Goal: Transaction & Acquisition: Purchase product/service

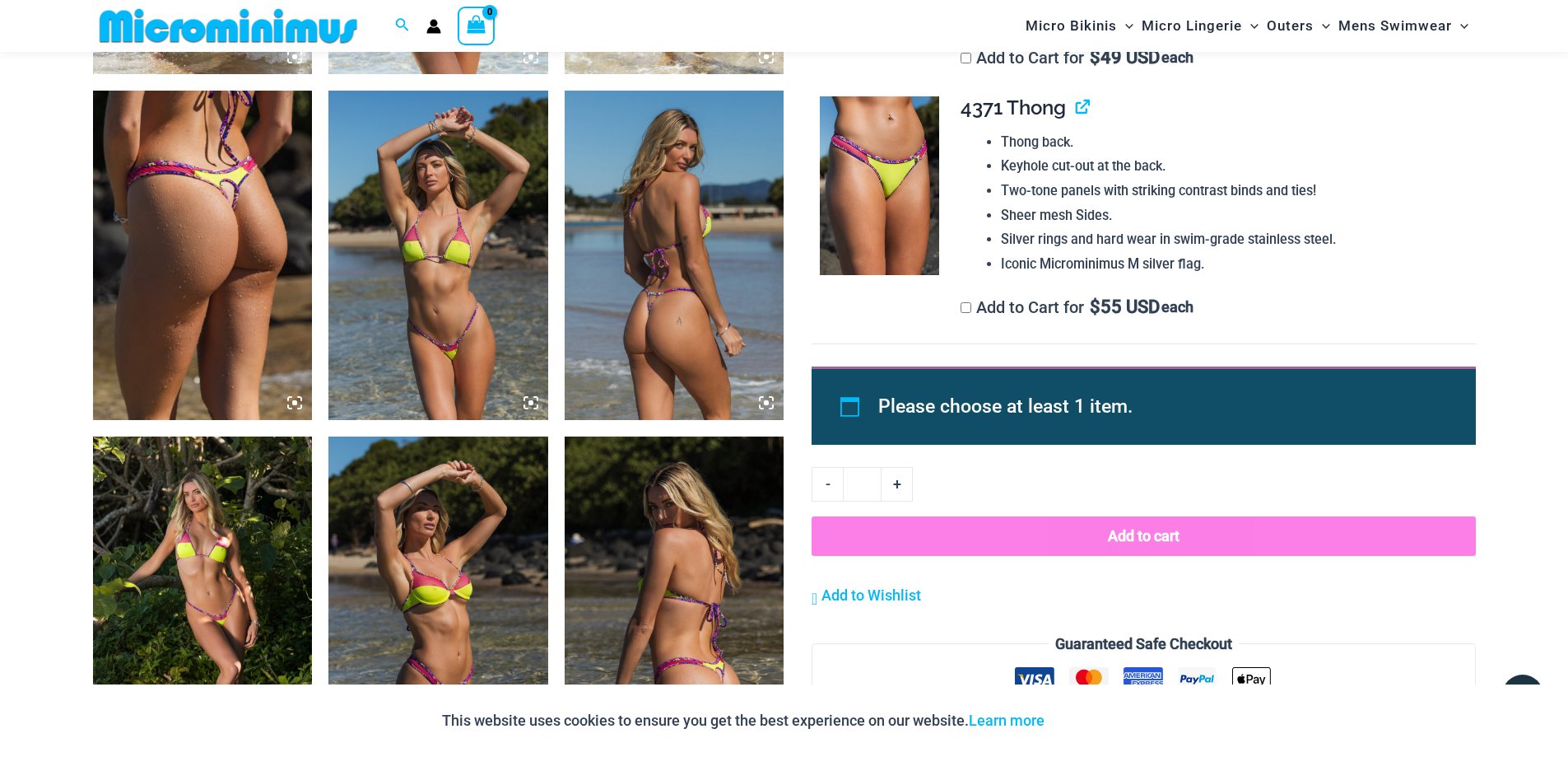
scroll to position [1220, 0]
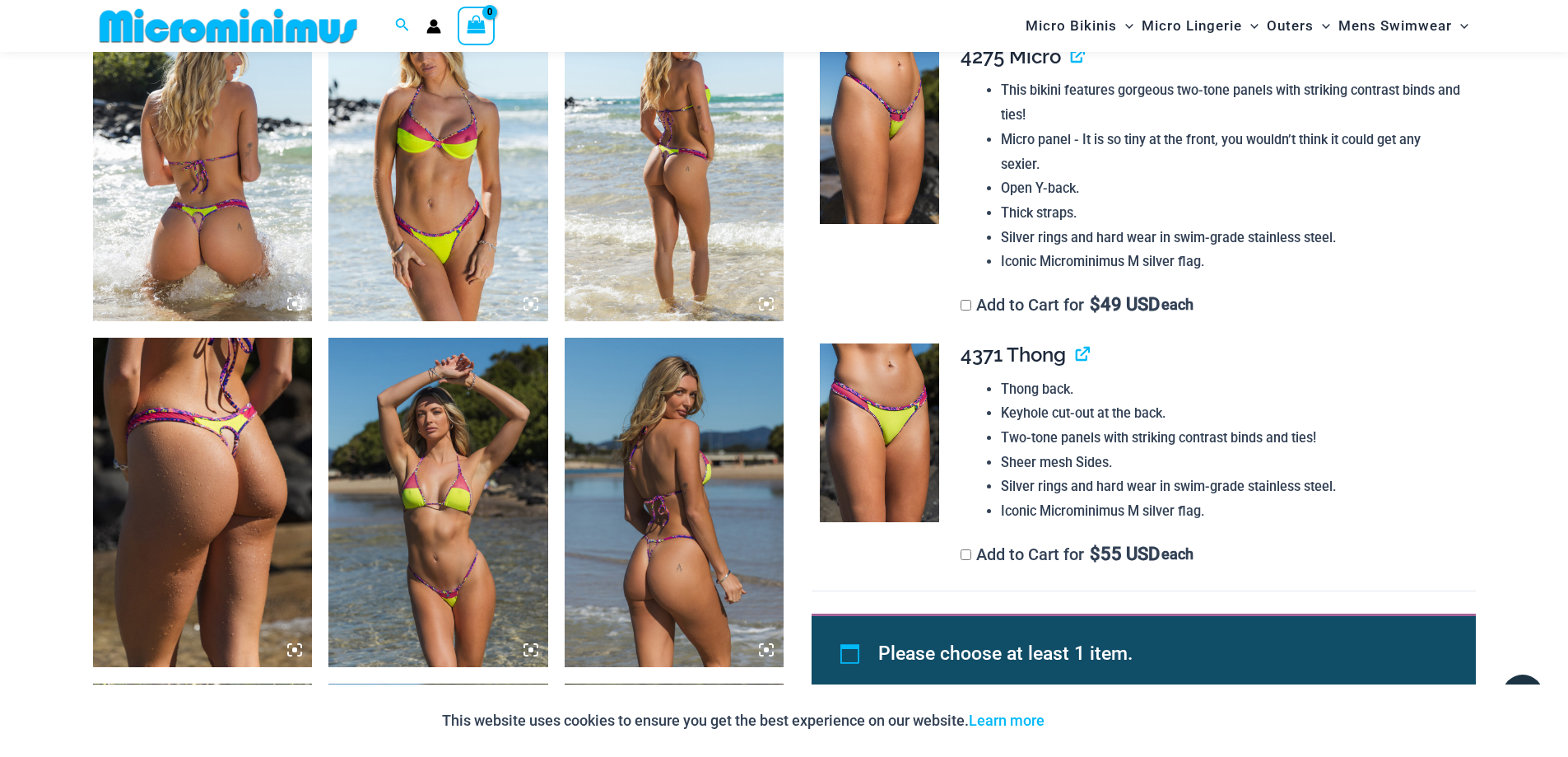
click at [478, 240] on img at bounding box center [438, 156] width 220 height 329
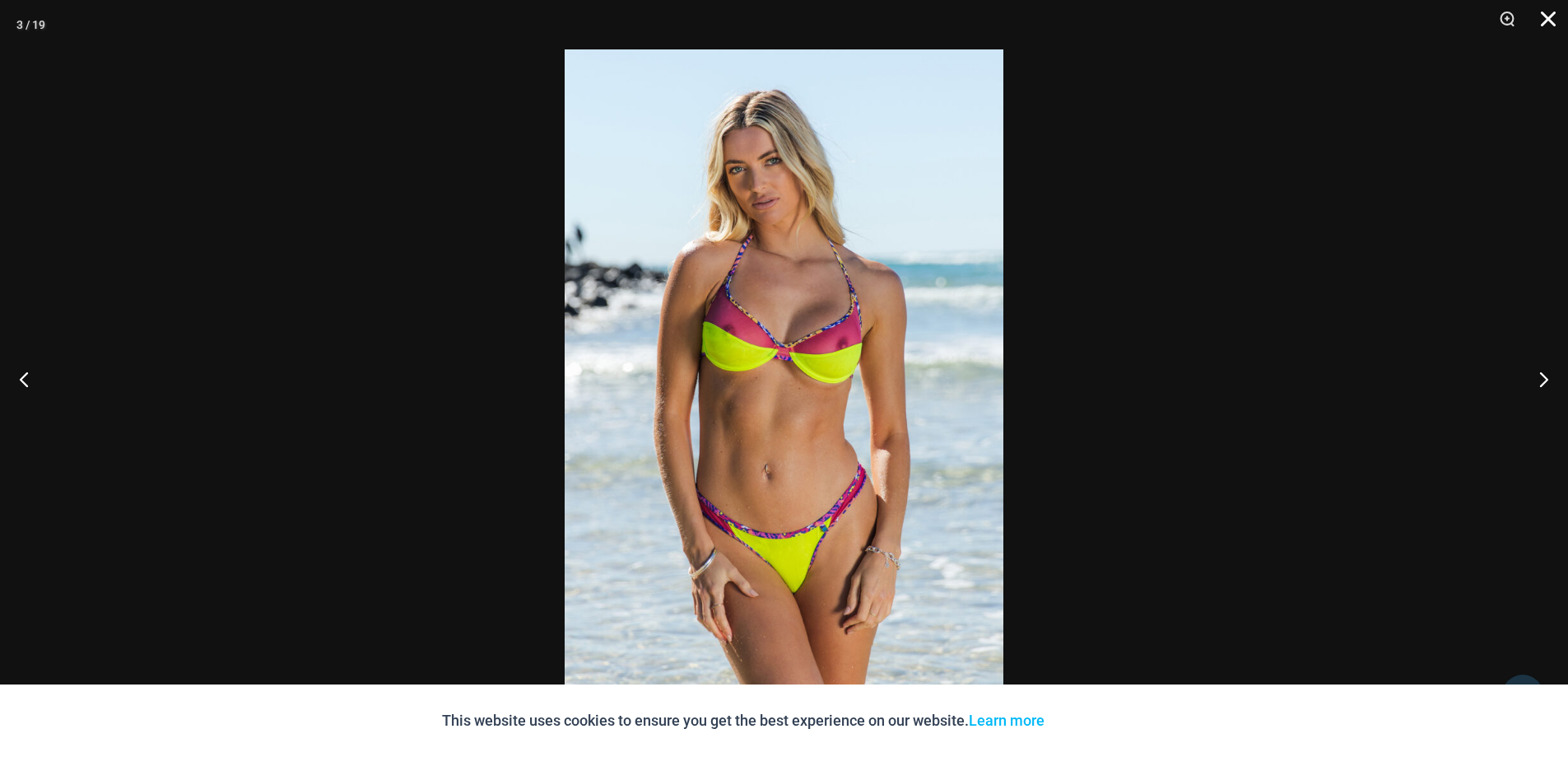
click at [1551, 25] on button "Close" at bounding box center [1543, 24] width 41 height 50
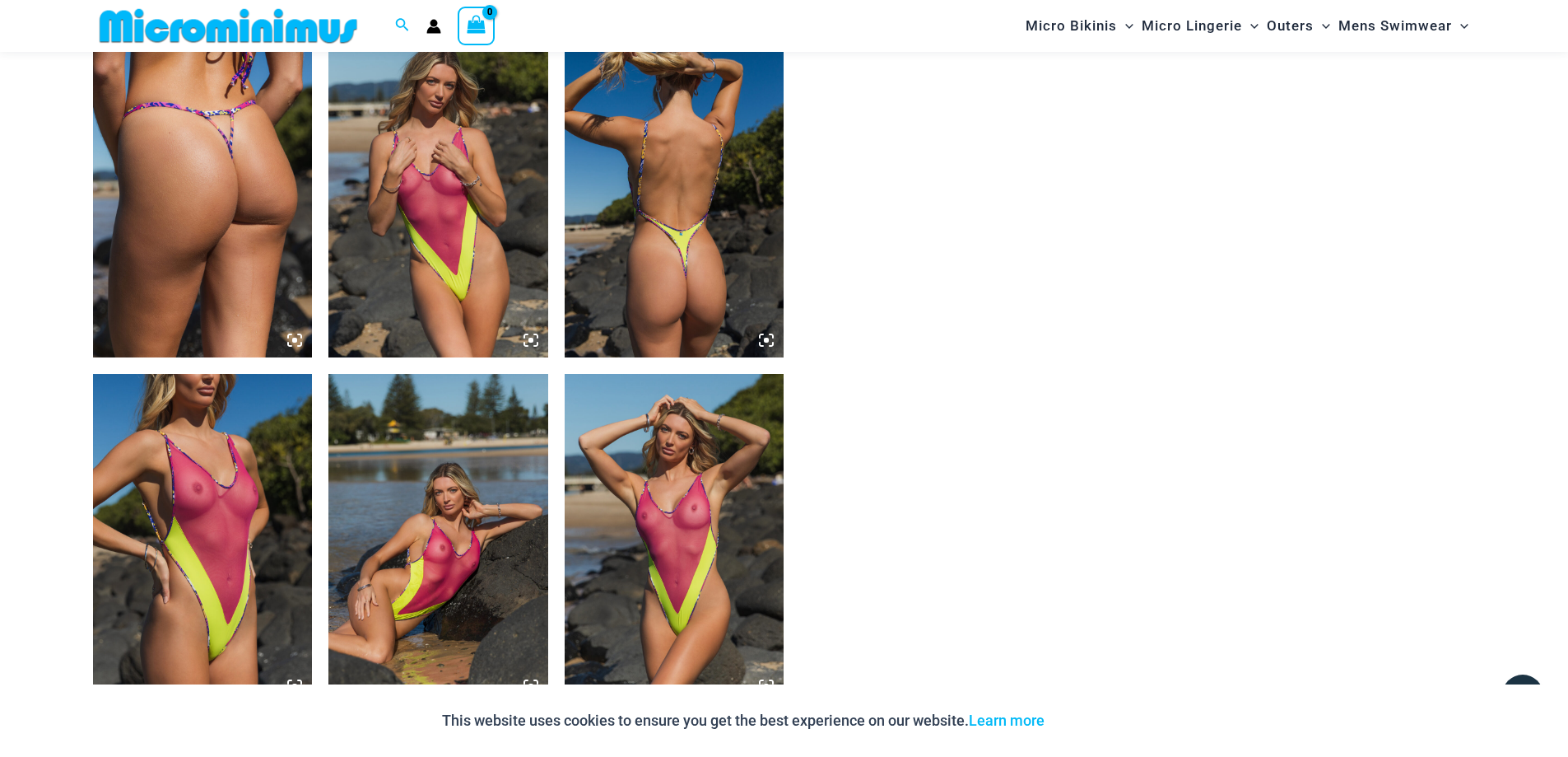
scroll to position [2619, 0]
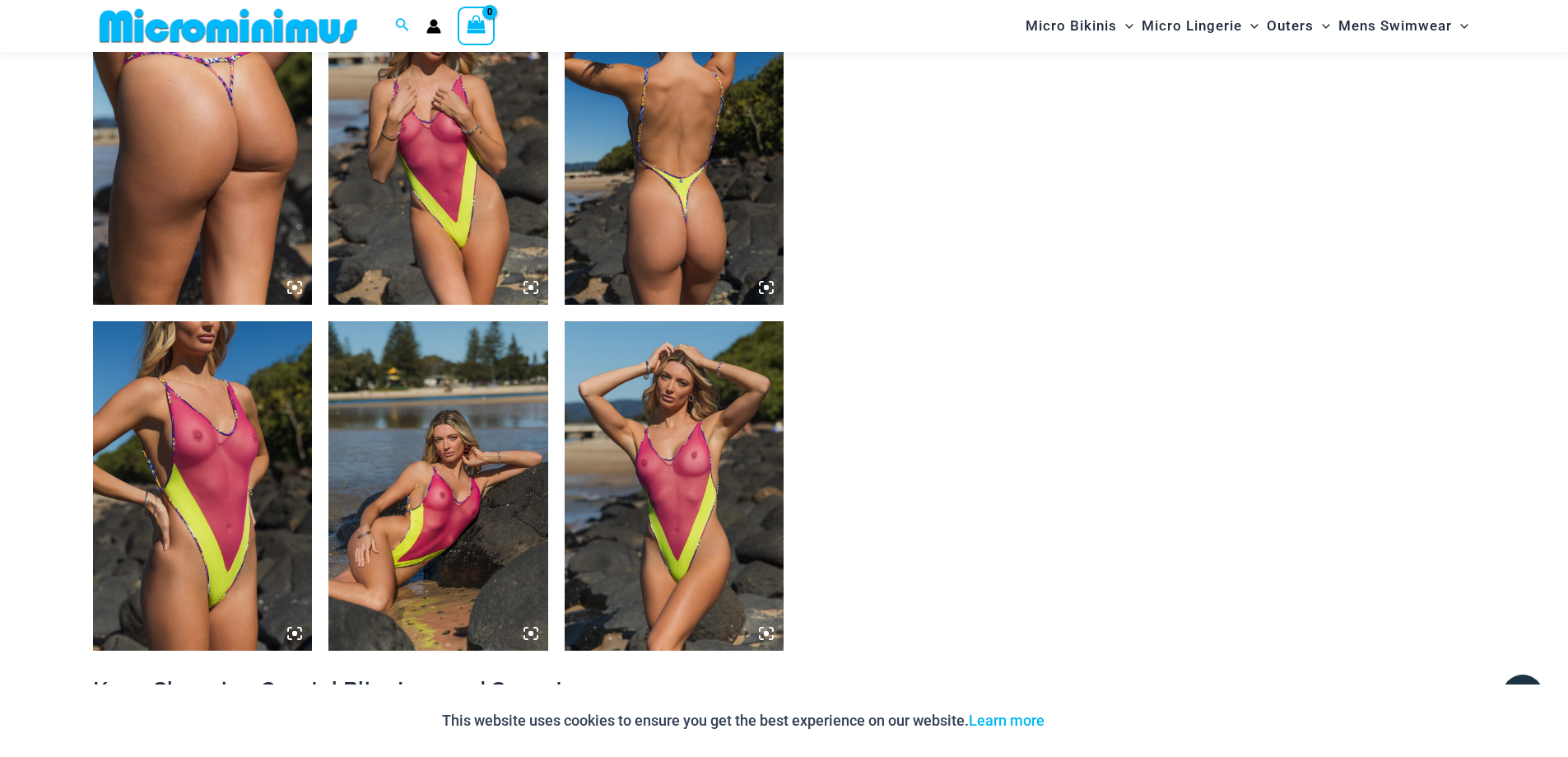
click at [300, 638] on icon at bounding box center [299, 637] width 3 height 3
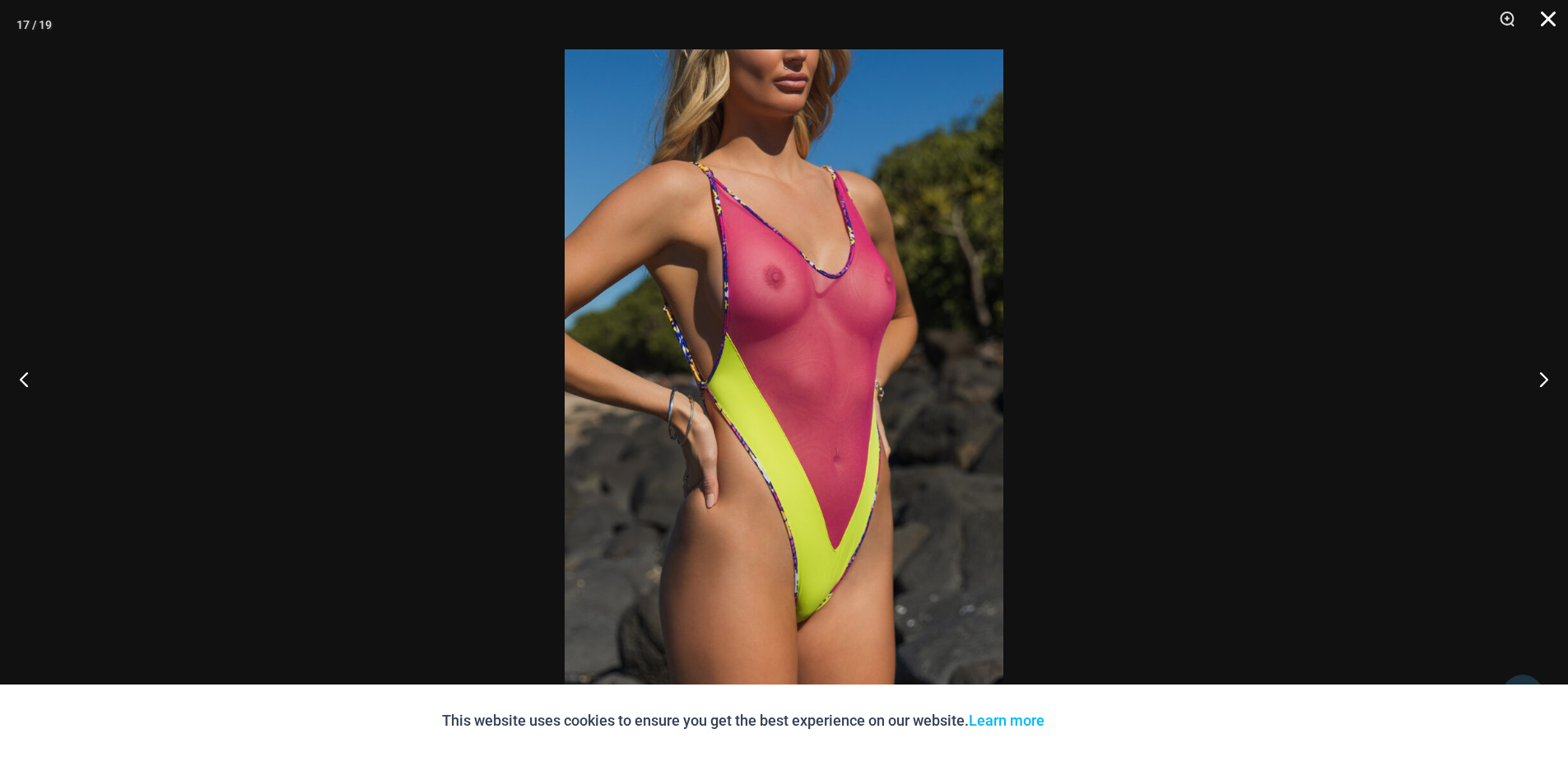
click at [1547, 22] on button "Close" at bounding box center [1543, 24] width 41 height 50
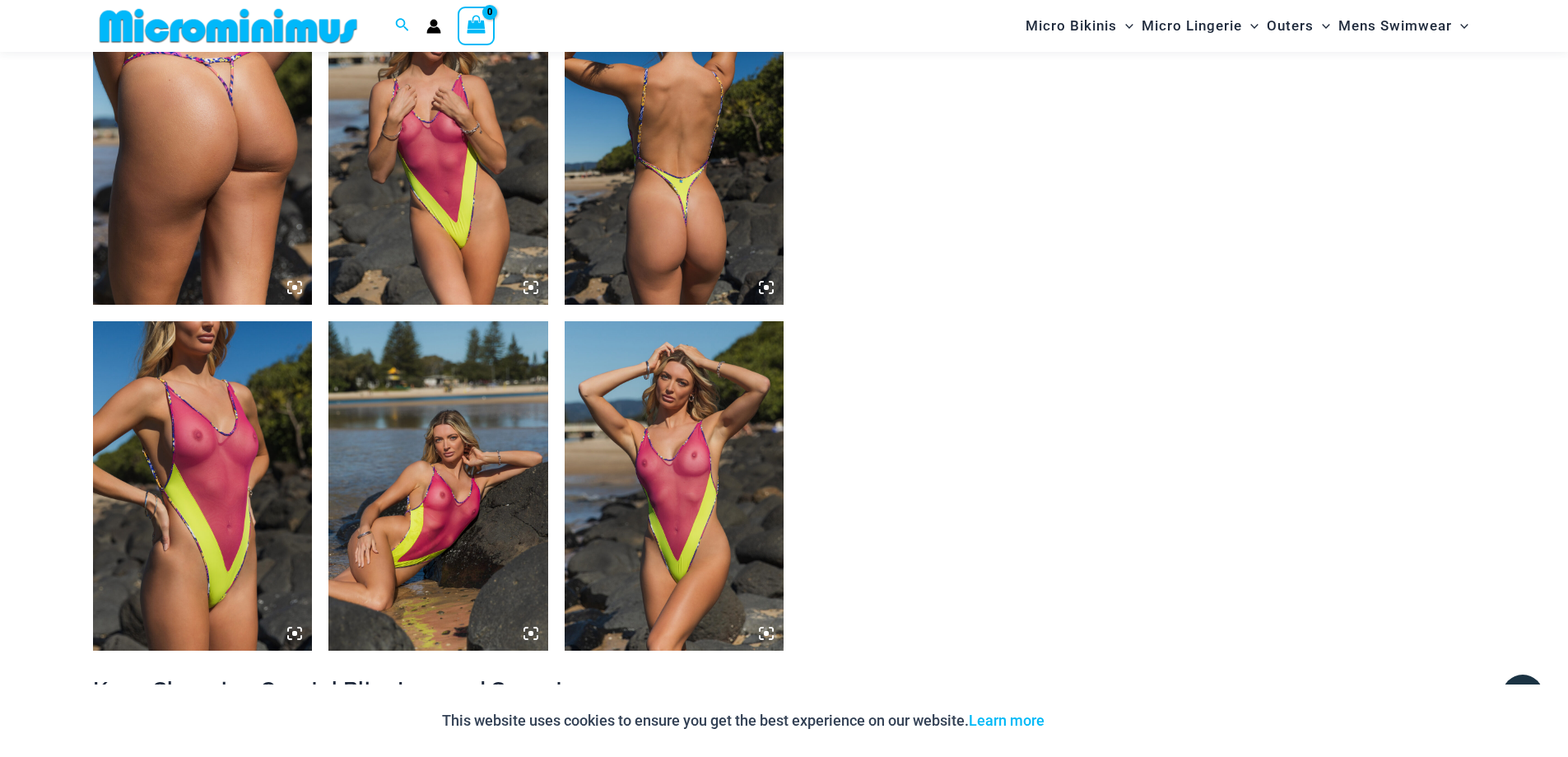
click at [525, 634] on icon at bounding box center [530, 633] width 15 height 15
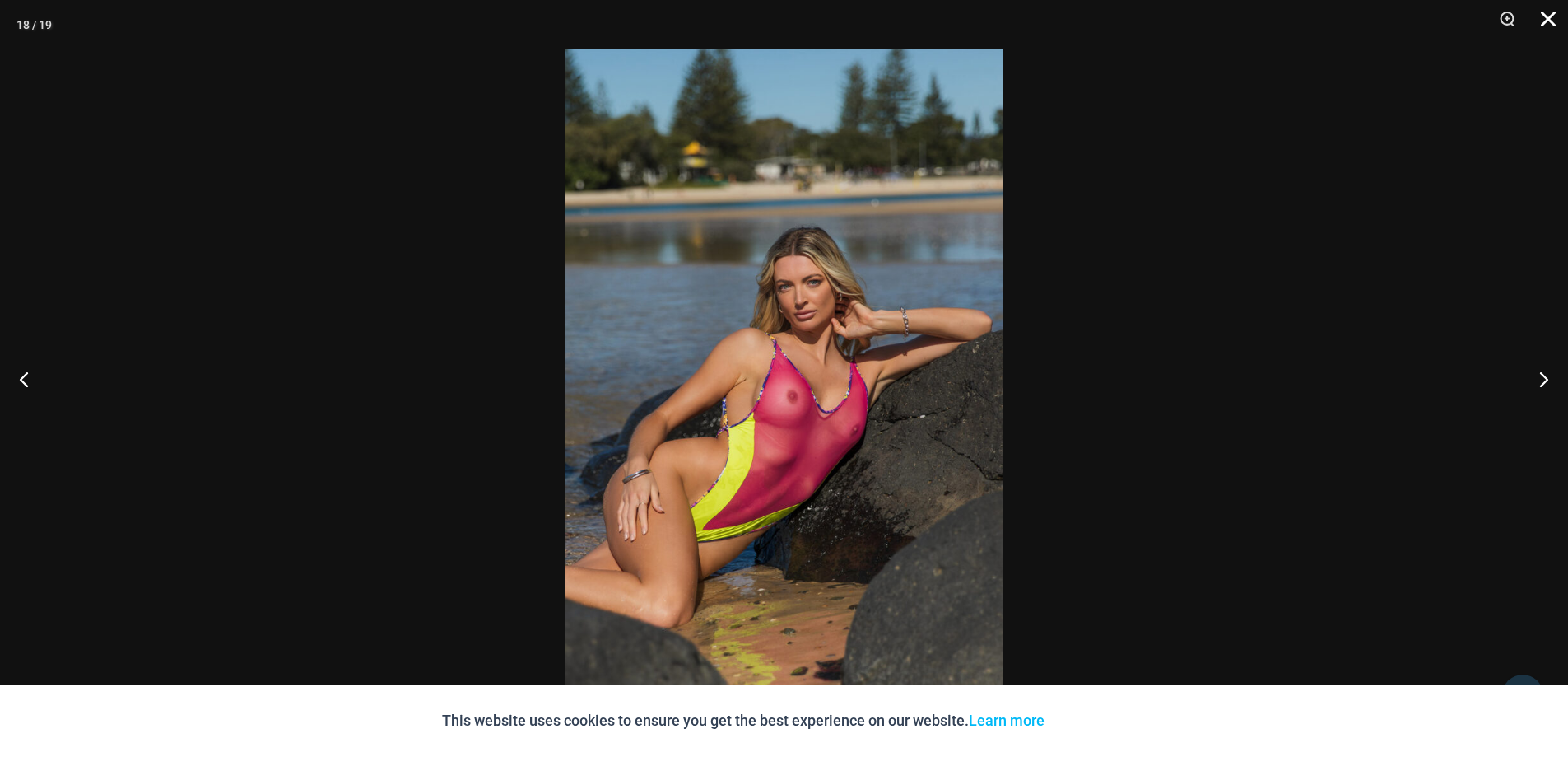
click at [1549, 17] on button "Close" at bounding box center [1543, 24] width 41 height 50
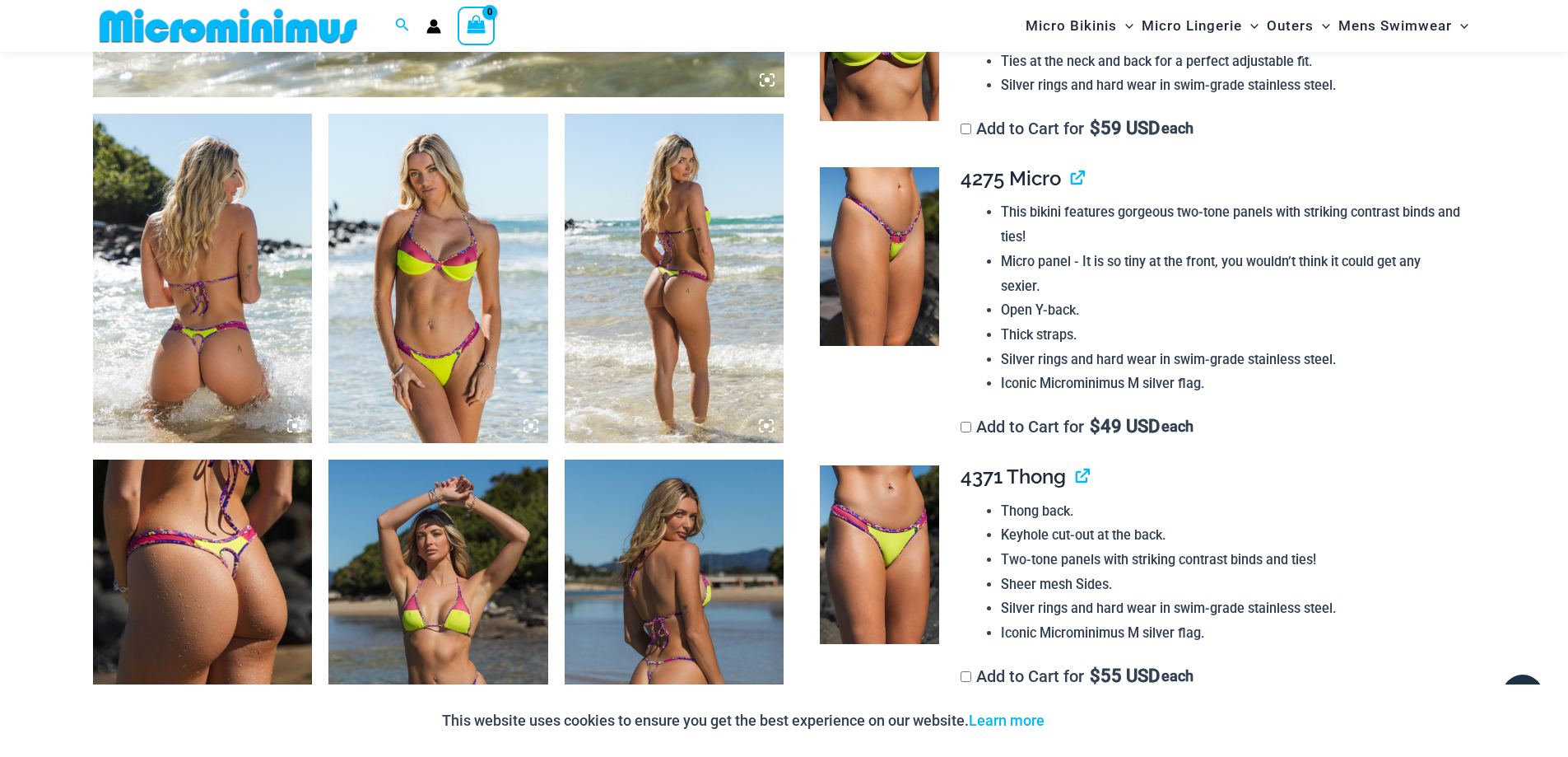
scroll to position [1137, 0]
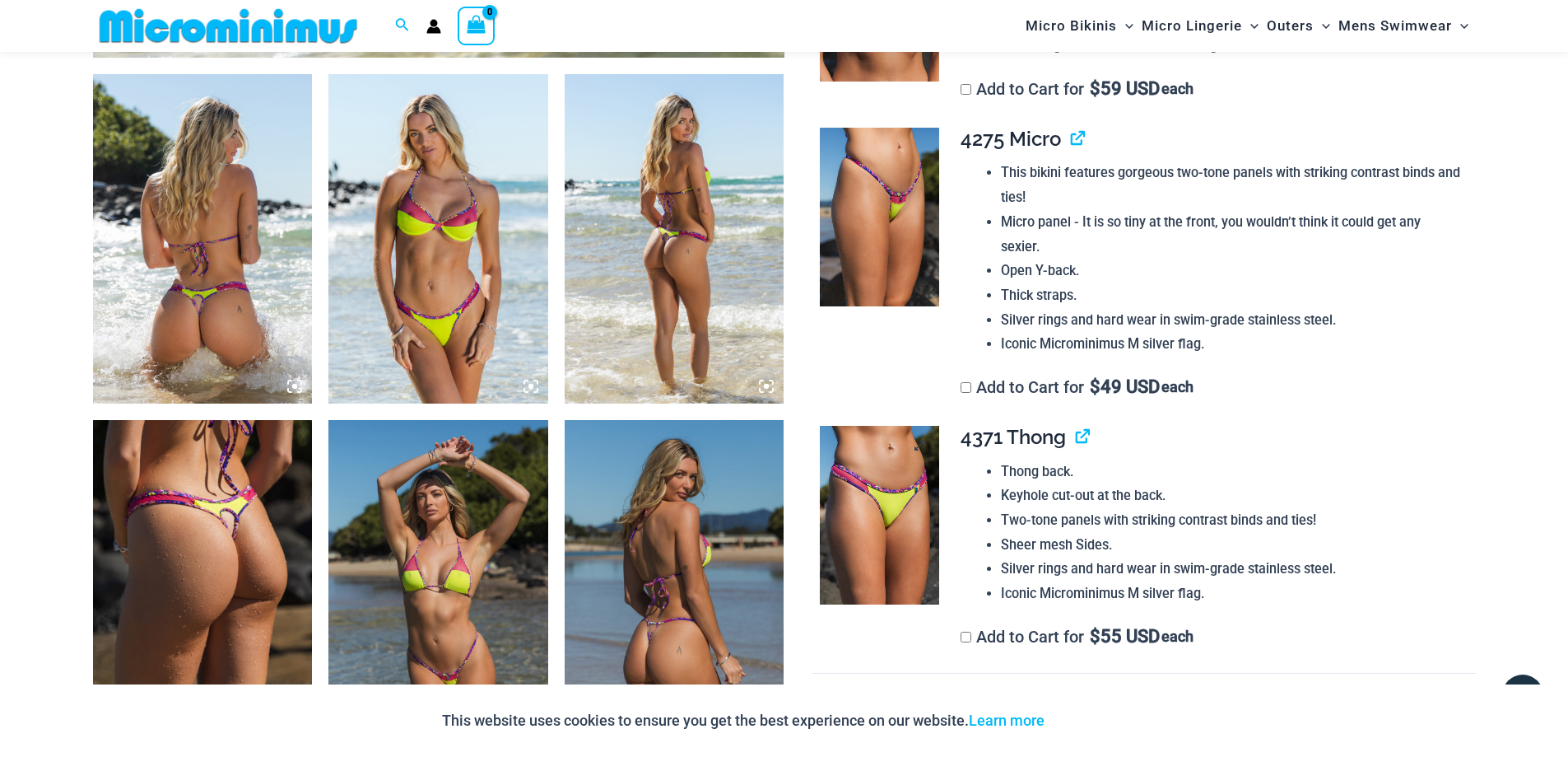
click at [879, 513] on img at bounding box center [879, 515] width 119 height 180
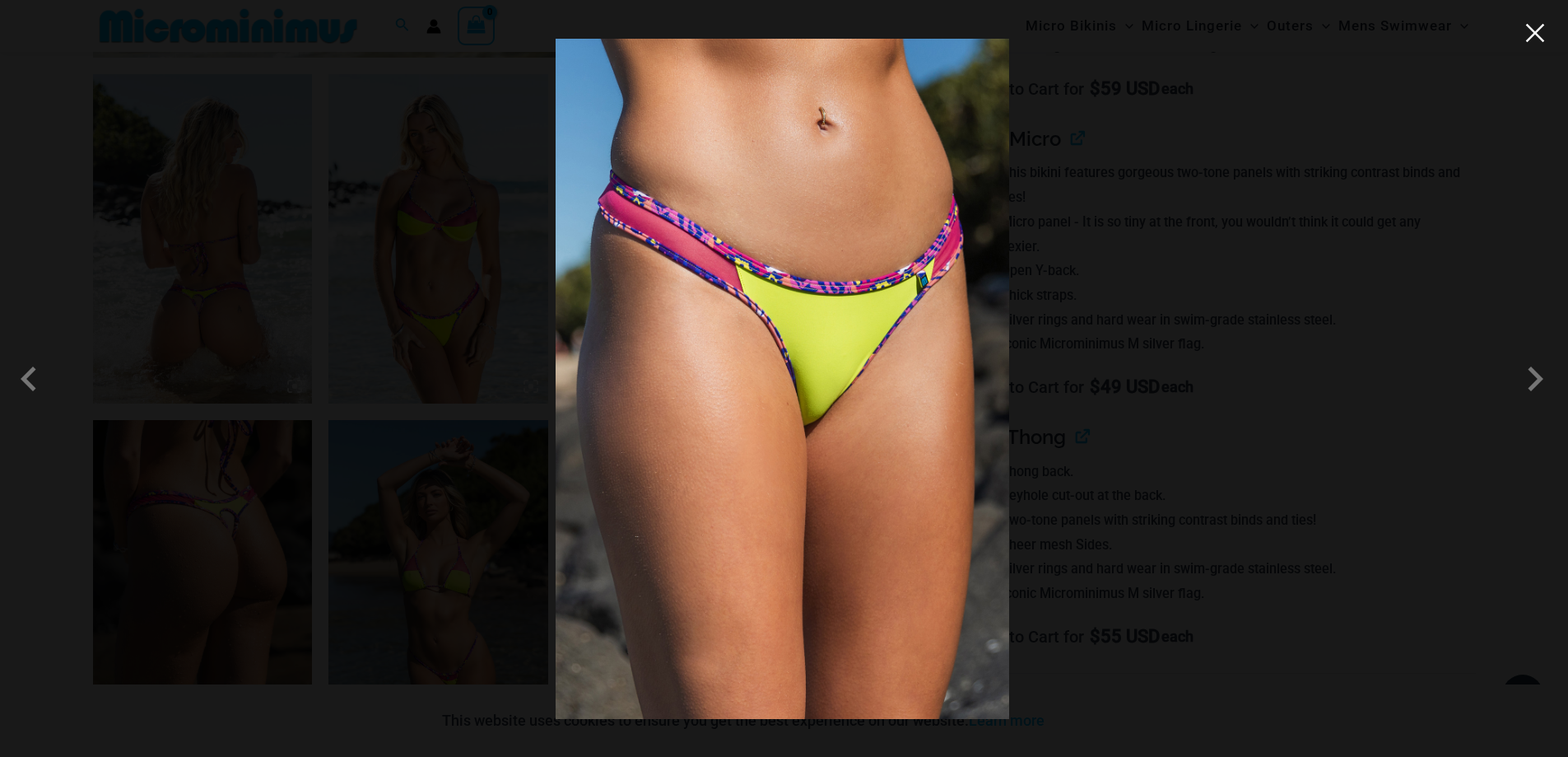
click at [1534, 33] on button "Close" at bounding box center [1534, 32] width 24 height 24
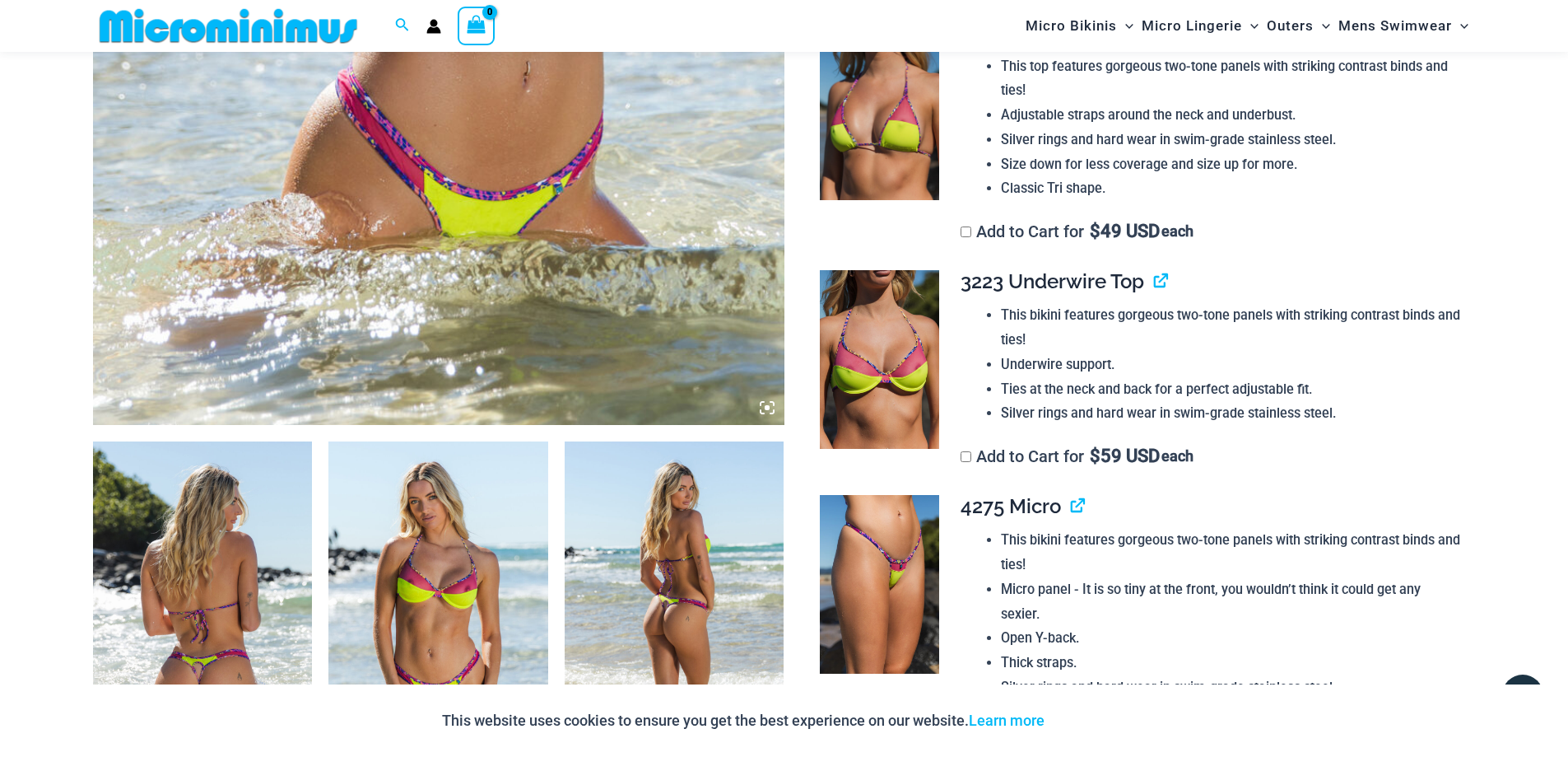
scroll to position [973, 0]
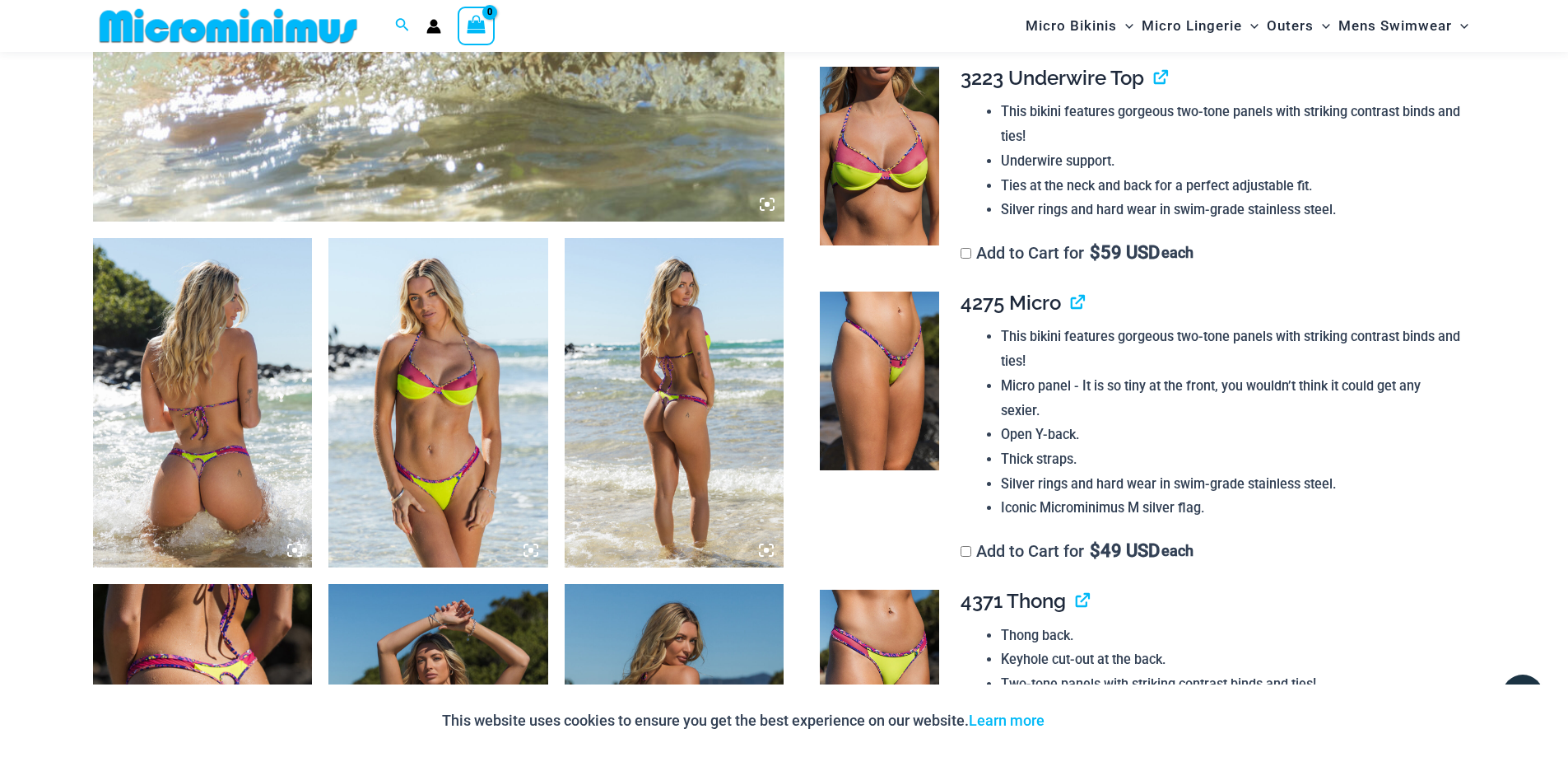
click at [453, 421] on img at bounding box center [438, 402] width 220 height 329
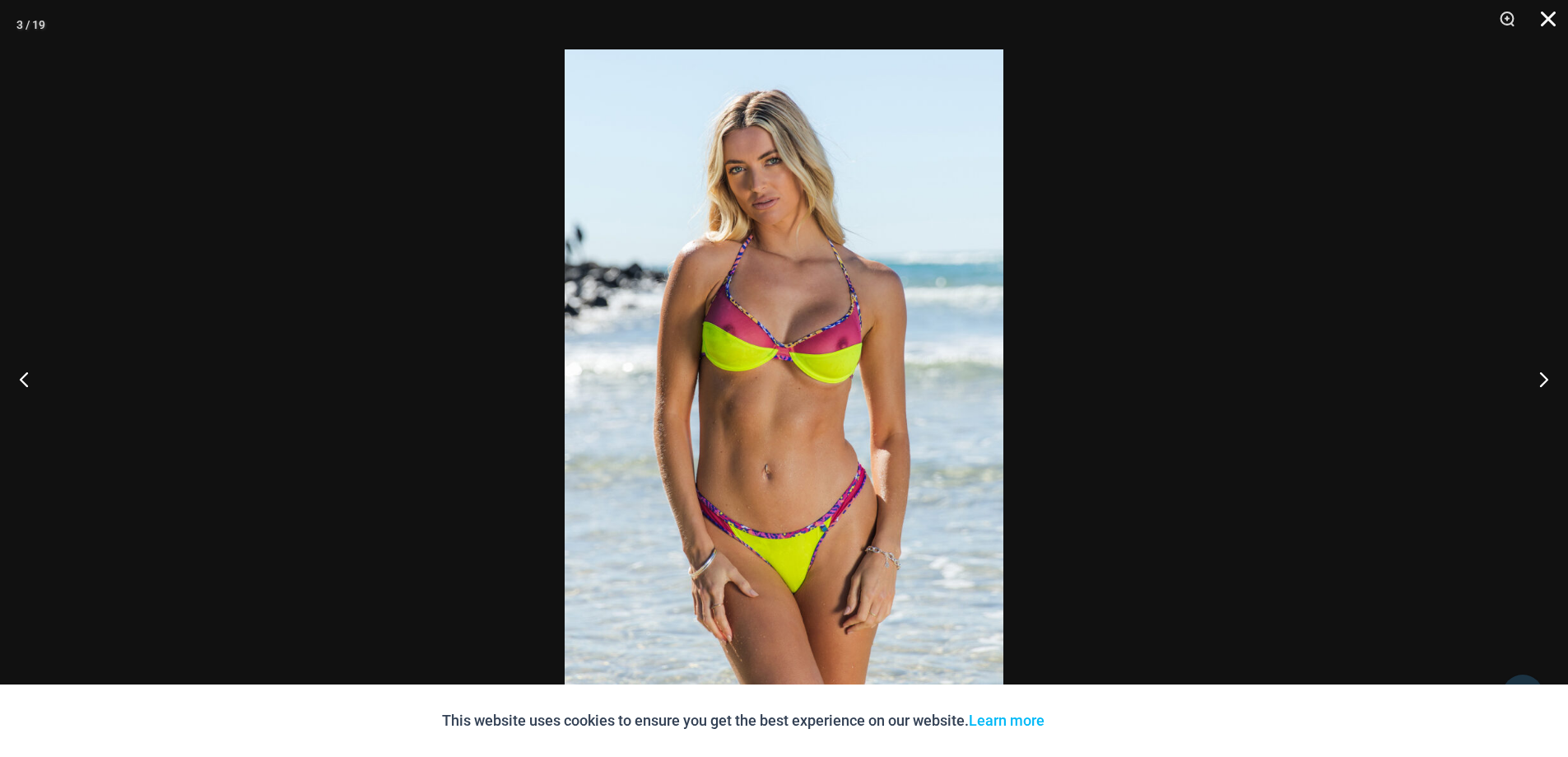
click at [1549, 22] on button "Close" at bounding box center [1543, 24] width 41 height 50
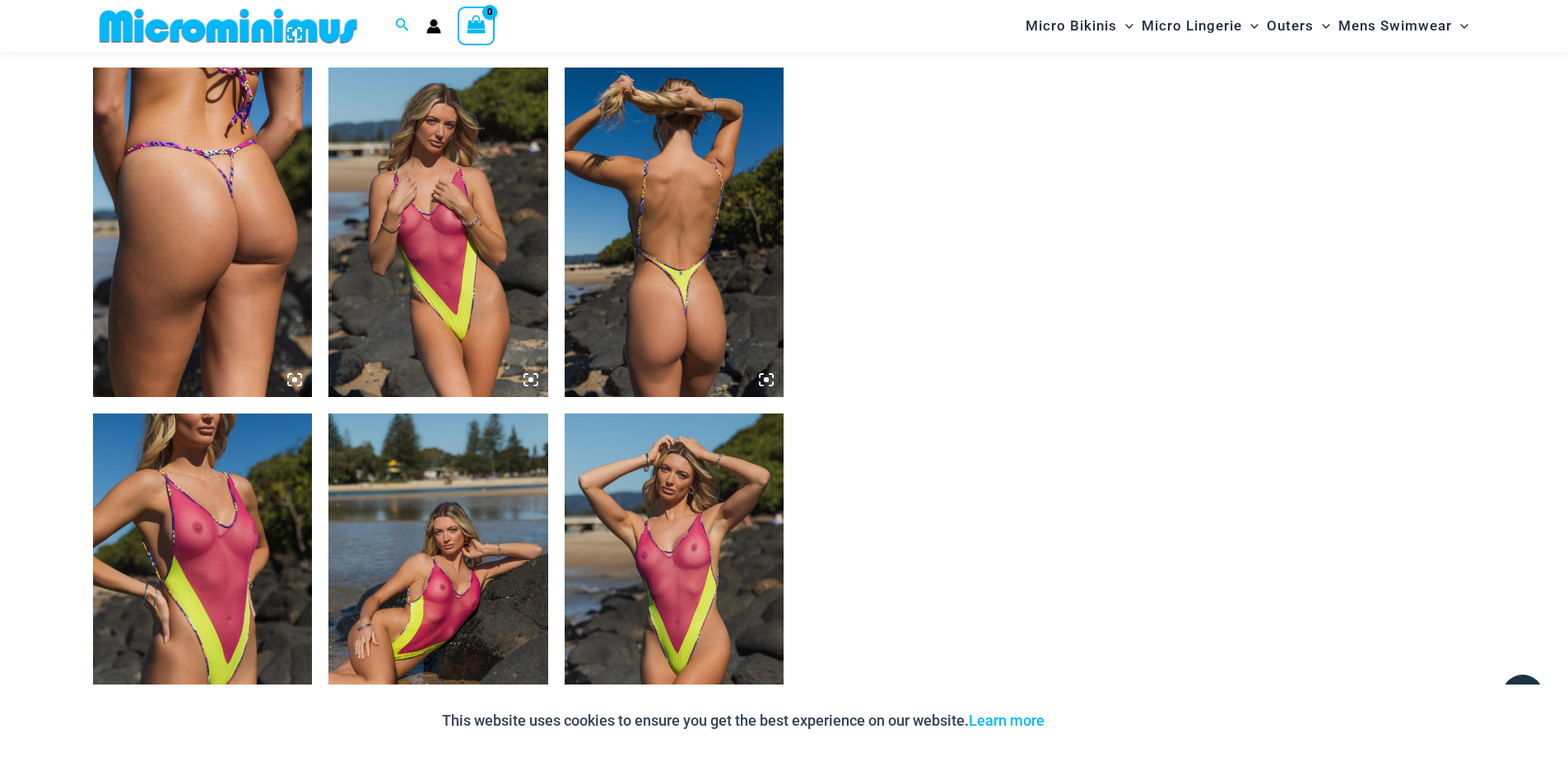
scroll to position [2537, 0]
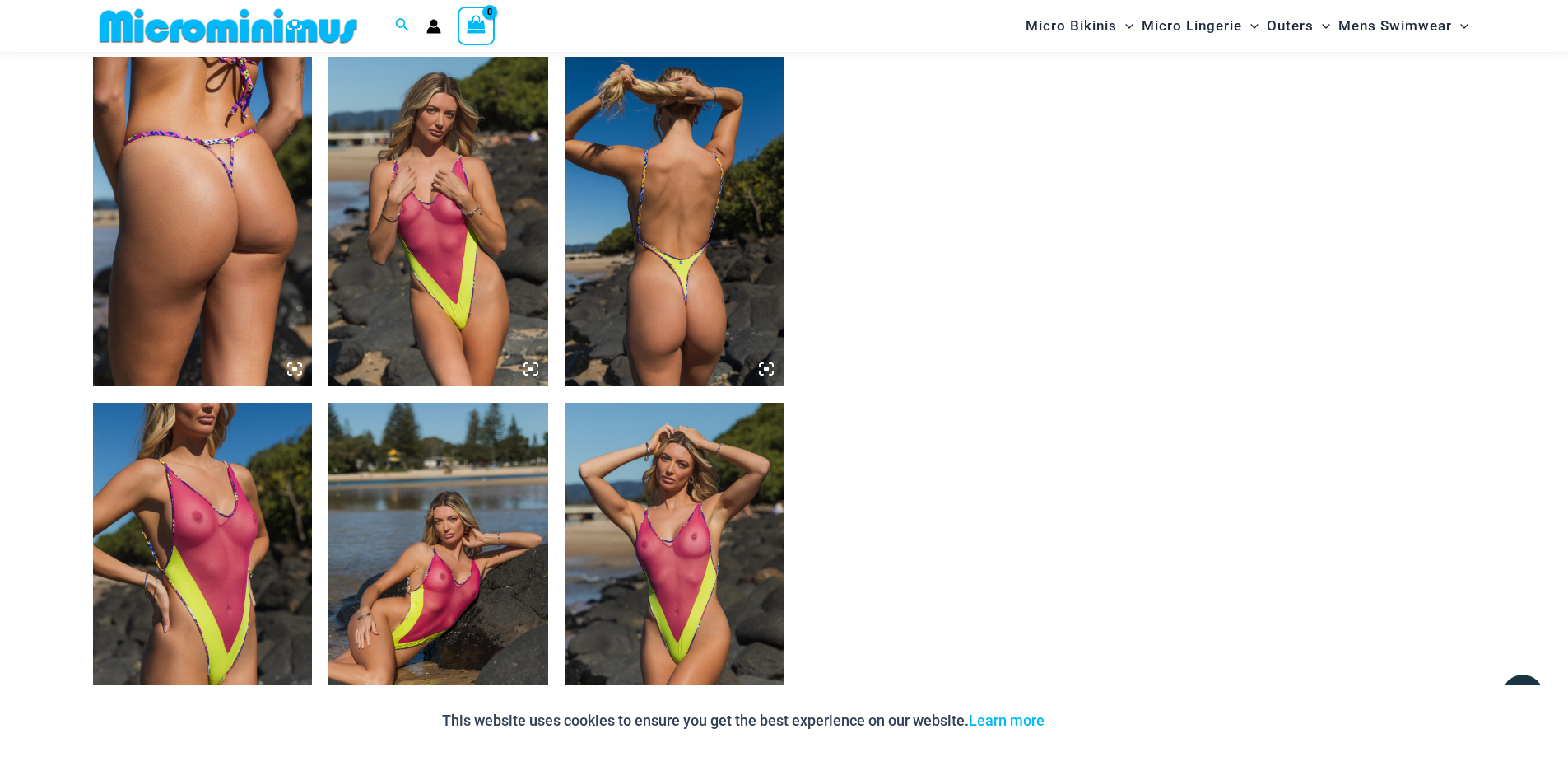
click at [679, 583] on img at bounding box center [674, 567] width 220 height 329
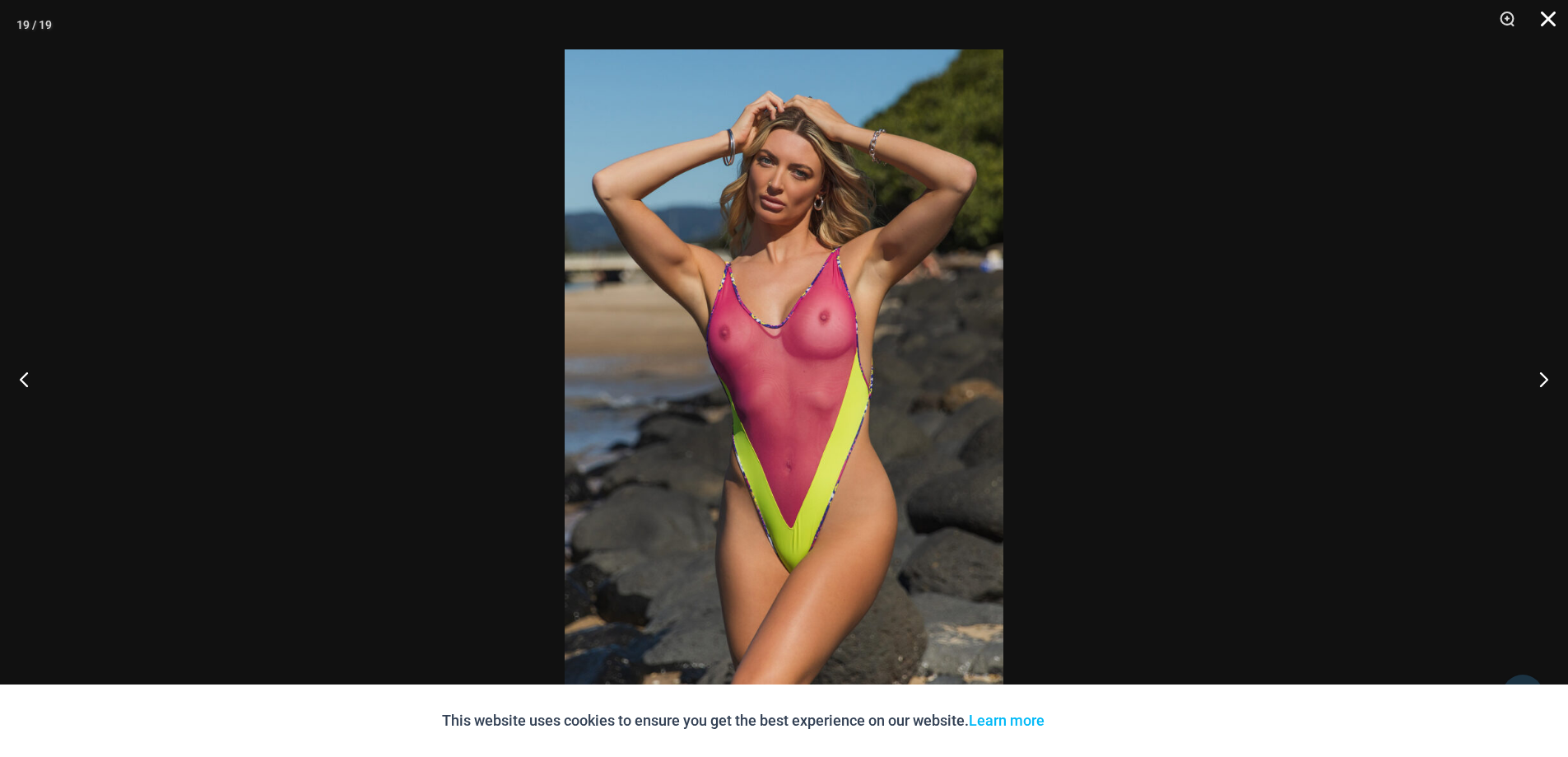
click at [1551, 17] on button "Close" at bounding box center [1543, 24] width 41 height 50
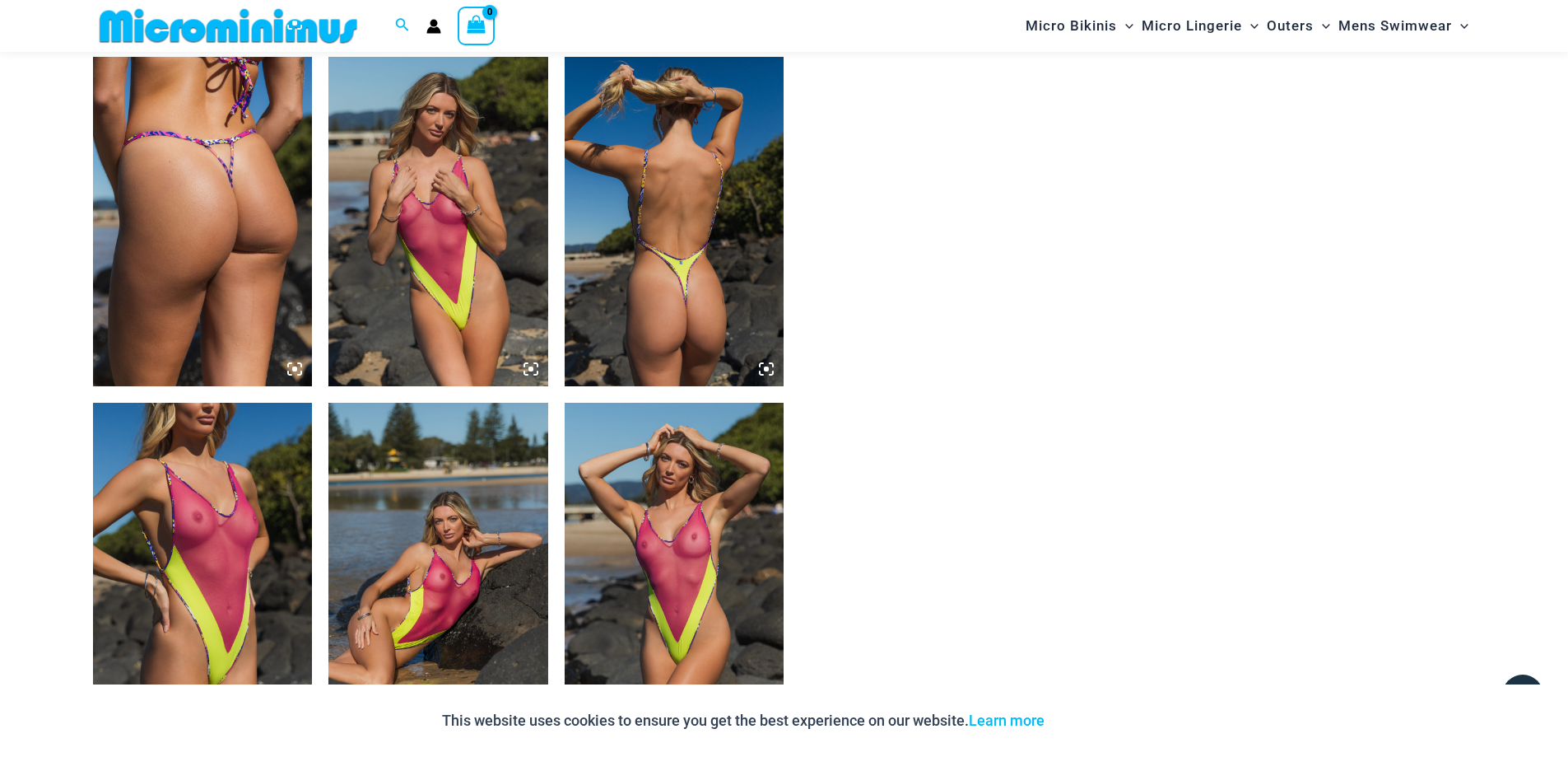
click at [181, 519] on img at bounding box center [203, 567] width 220 height 329
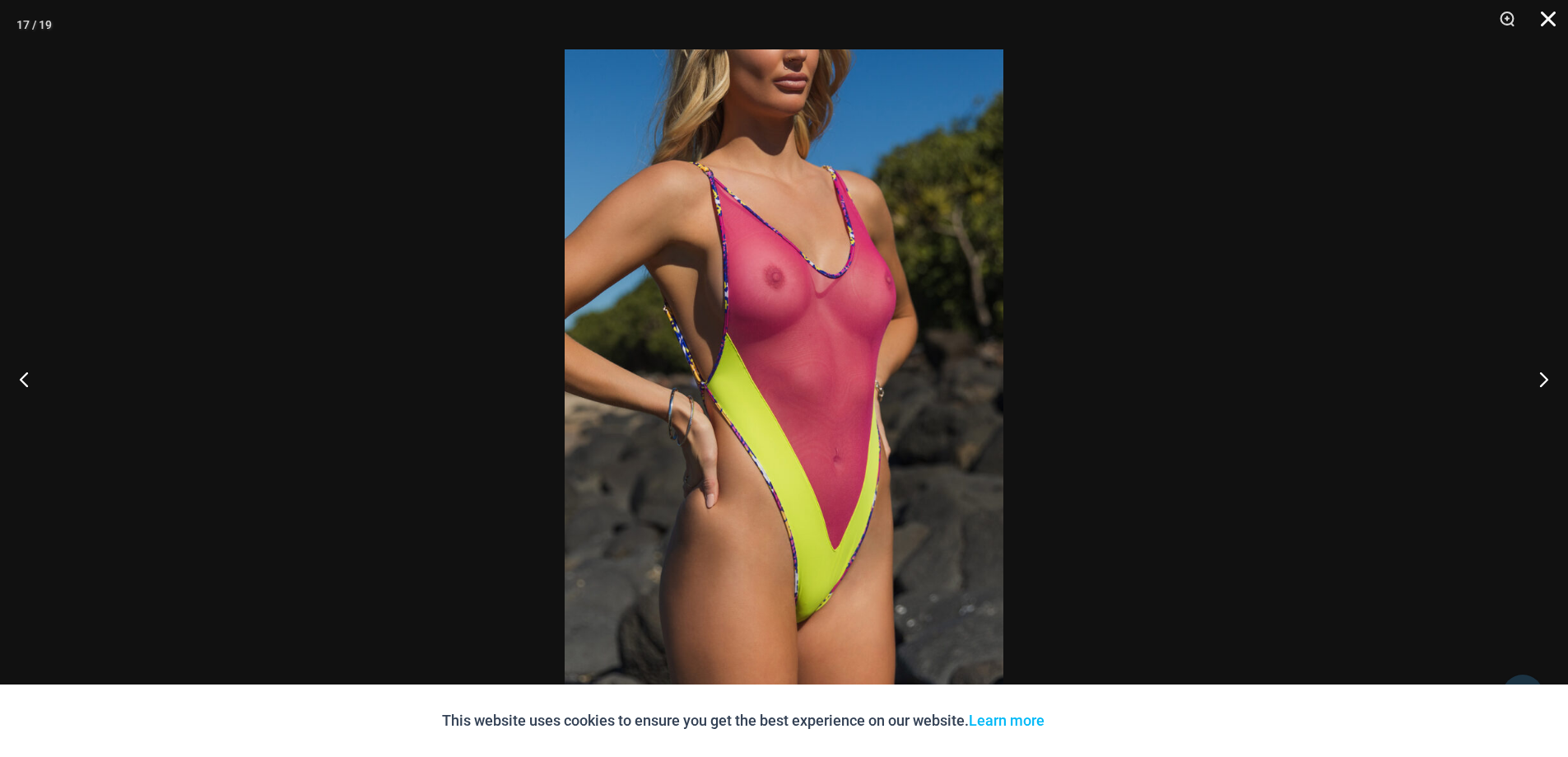
click at [1548, 18] on button "Close" at bounding box center [1543, 24] width 41 height 50
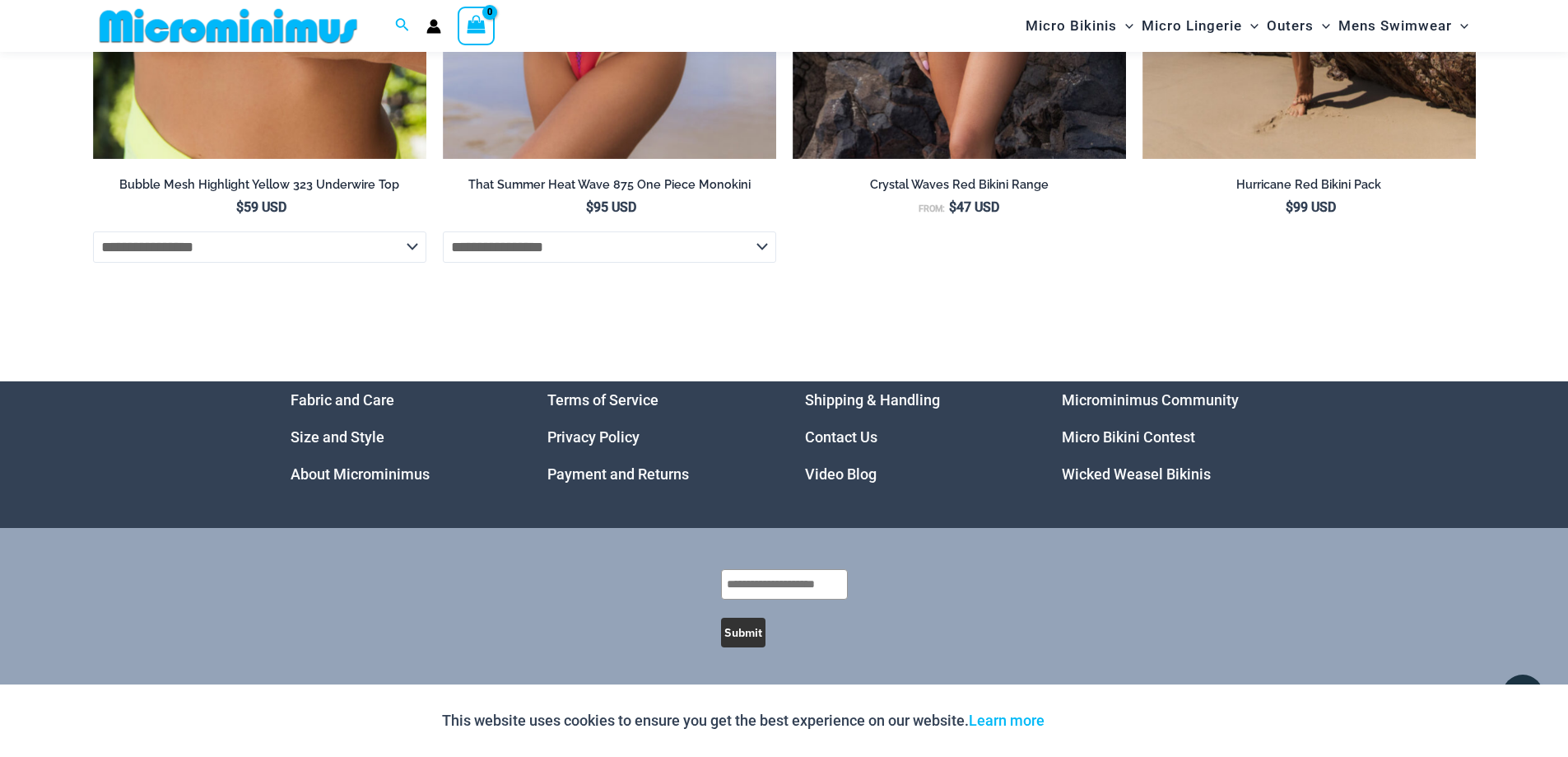
scroll to position [7351, 0]
